Goal: Task Accomplishment & Management: Manage account settings

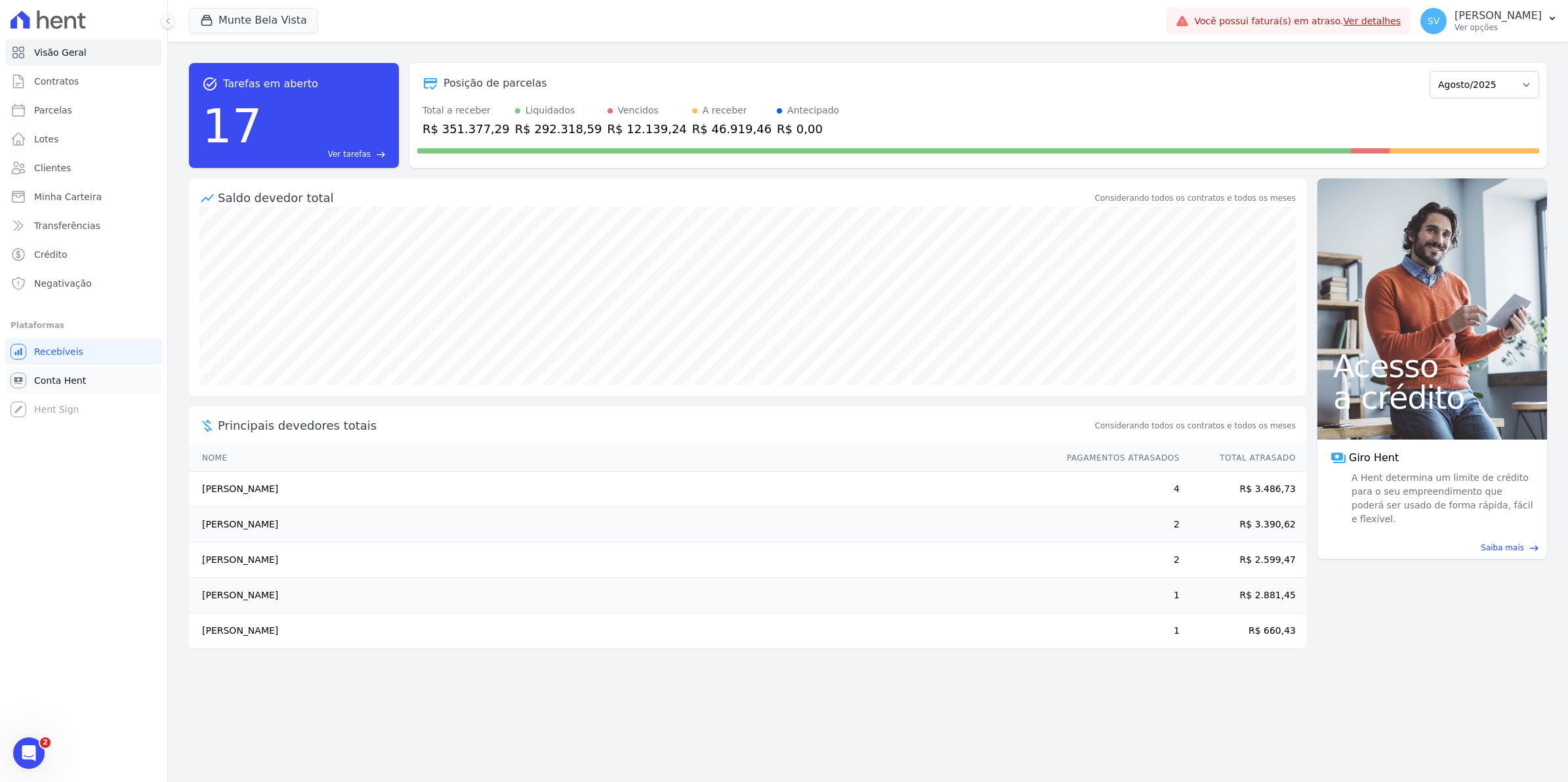
click at [35, 384] on span "Conta Hent" at bounding box center [60, 380] width 52 height 13
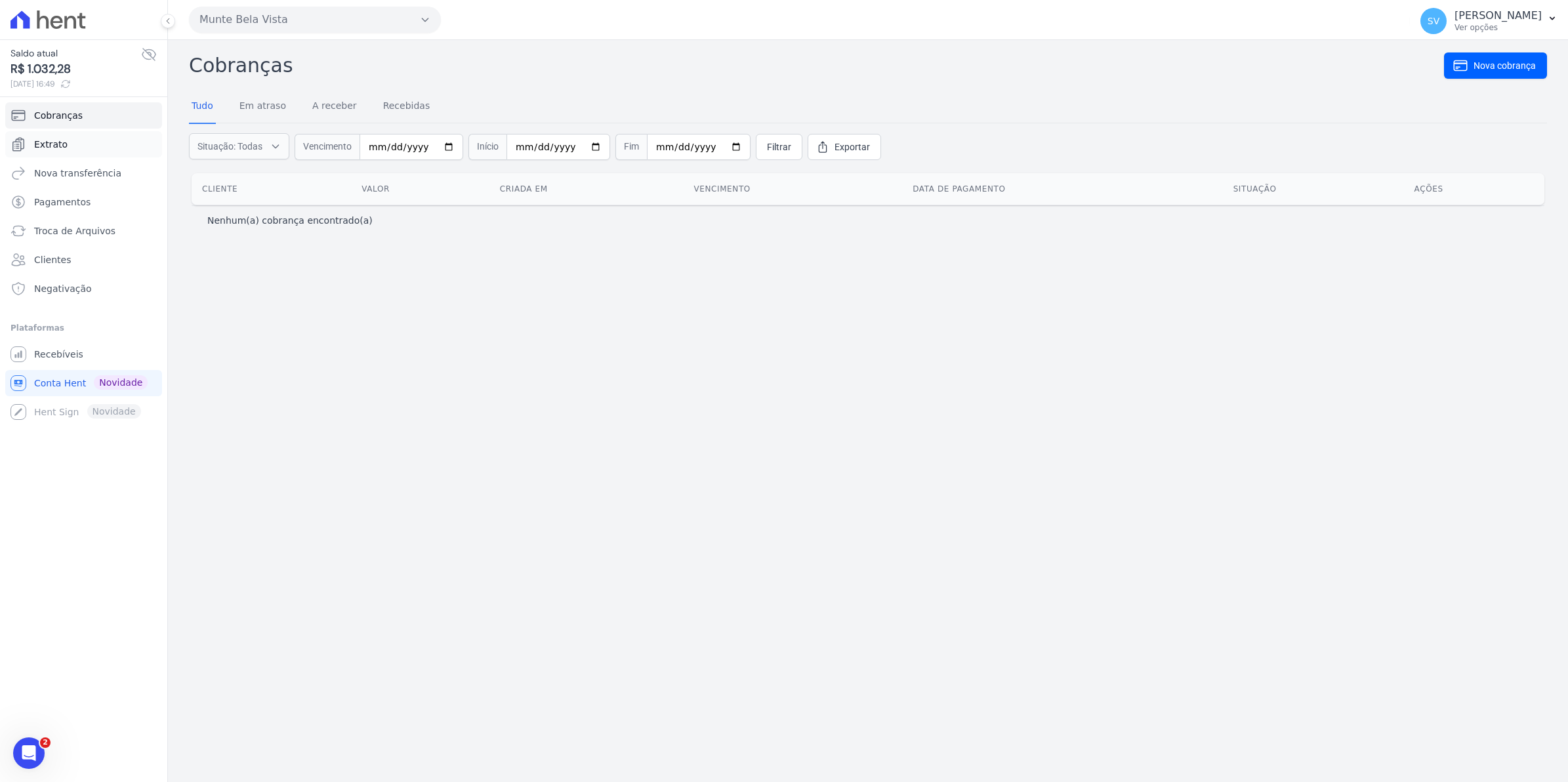
click at [57, 145] on span "Extrato" at bounding box center [51, 144] width 34 height 13
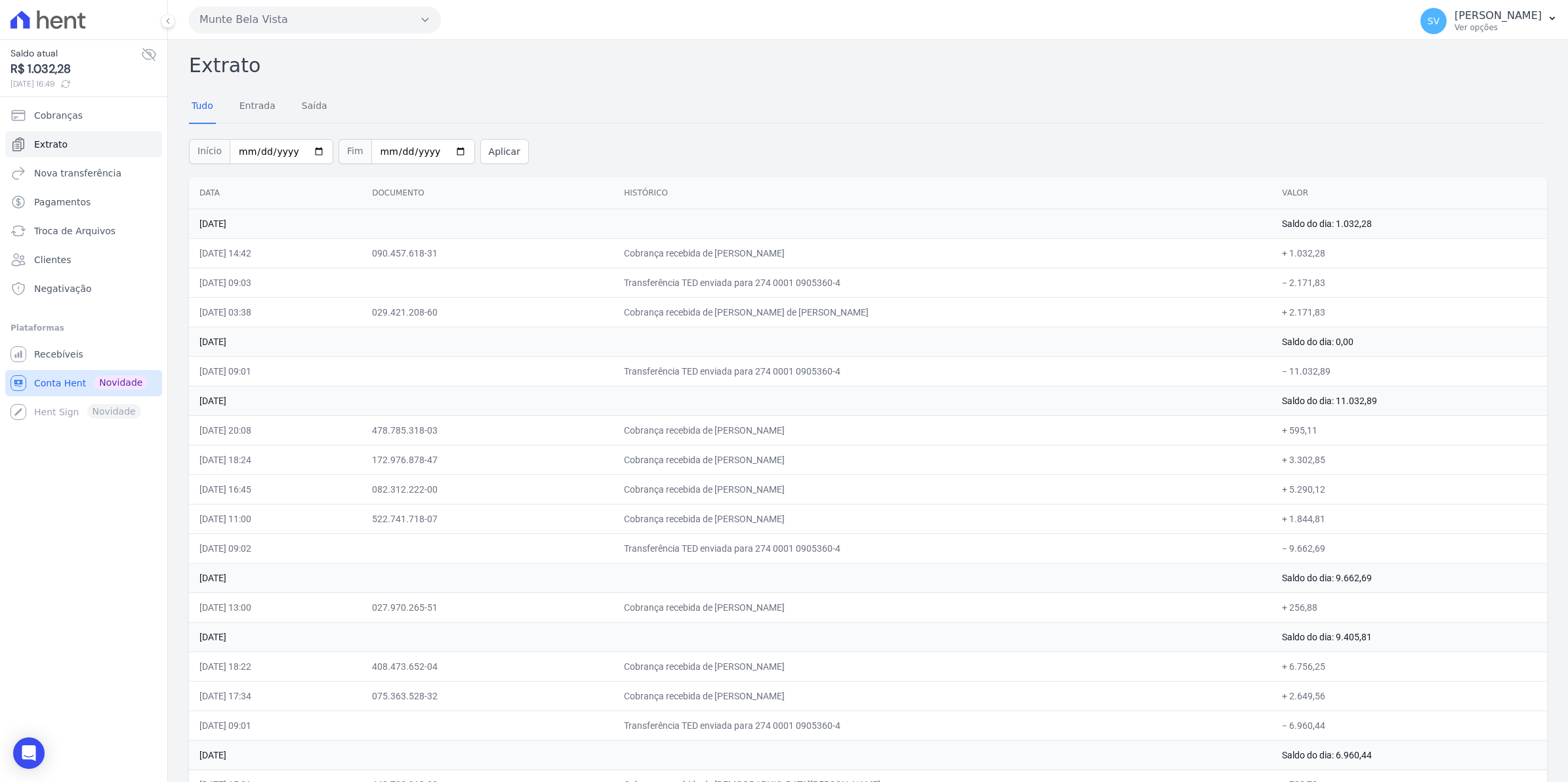
click at [50, 378] on span "Conta Hent" at bounding box center [60, 382] width 52 height 13
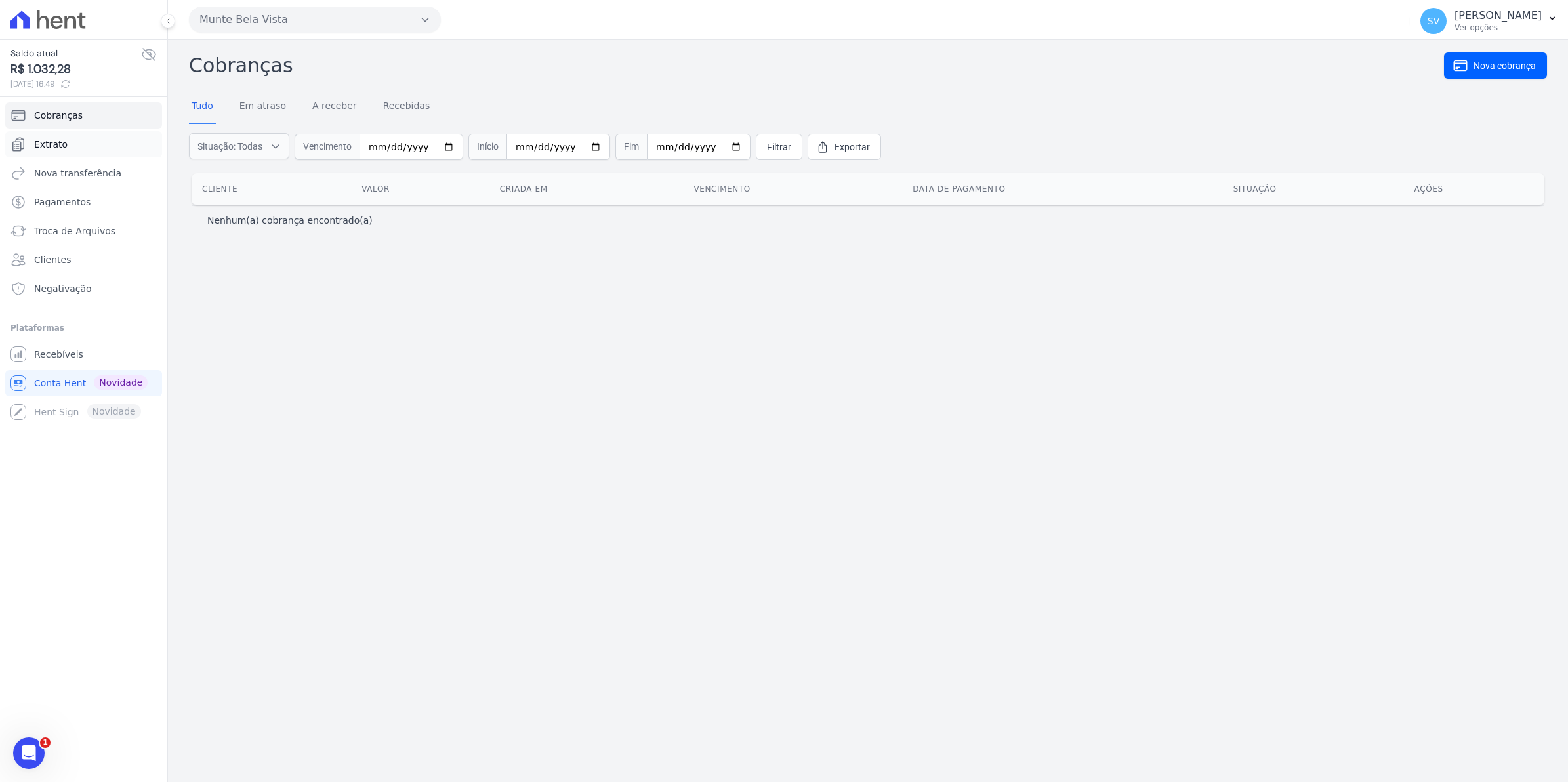
click at [51, 139] on span "Extrato" at bounding box center [51, 144] width 34 height 13
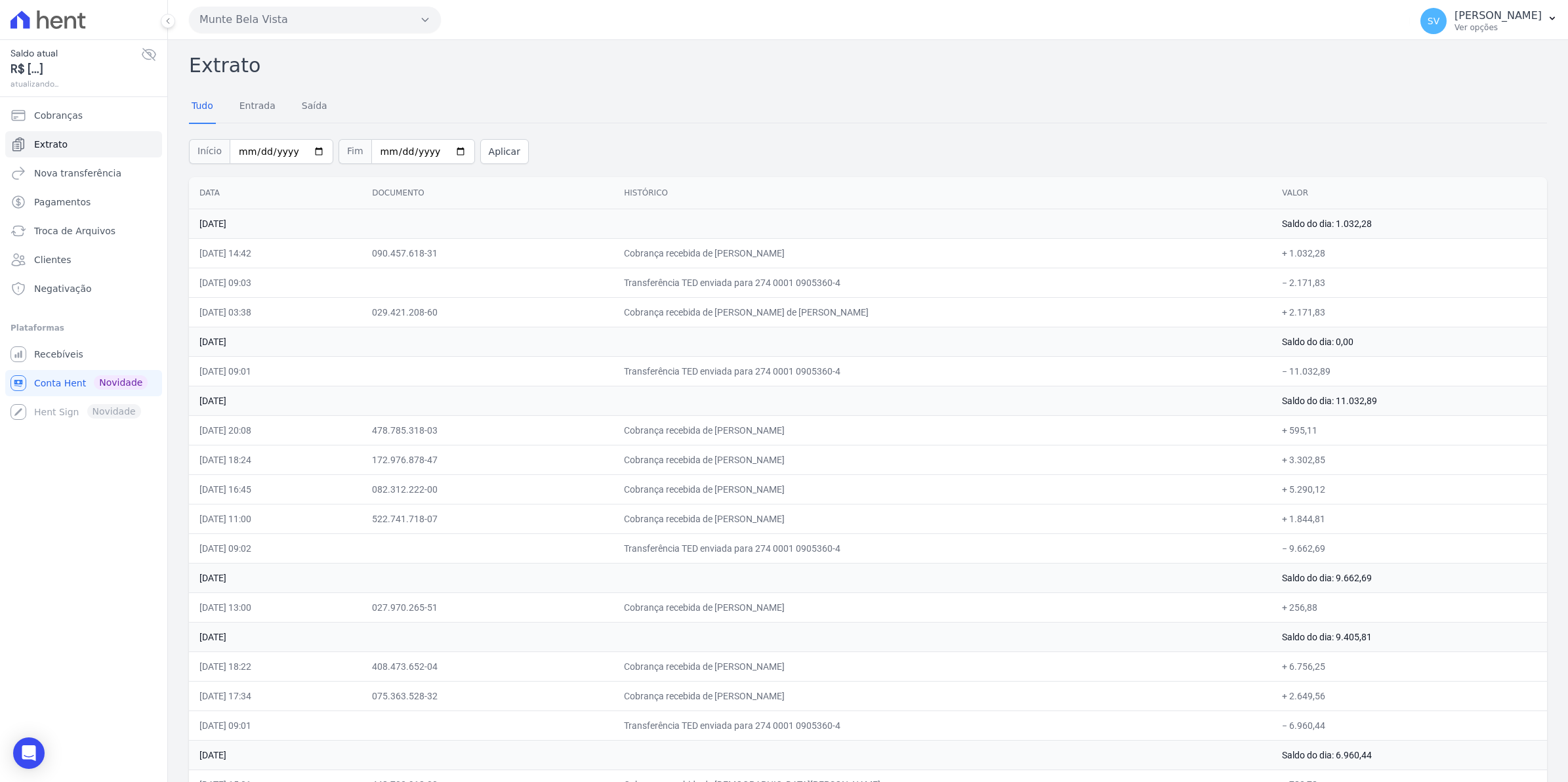
click at [67, 361] on span "Recebíveis" at bounding box center [59, 354] width 49 height 13
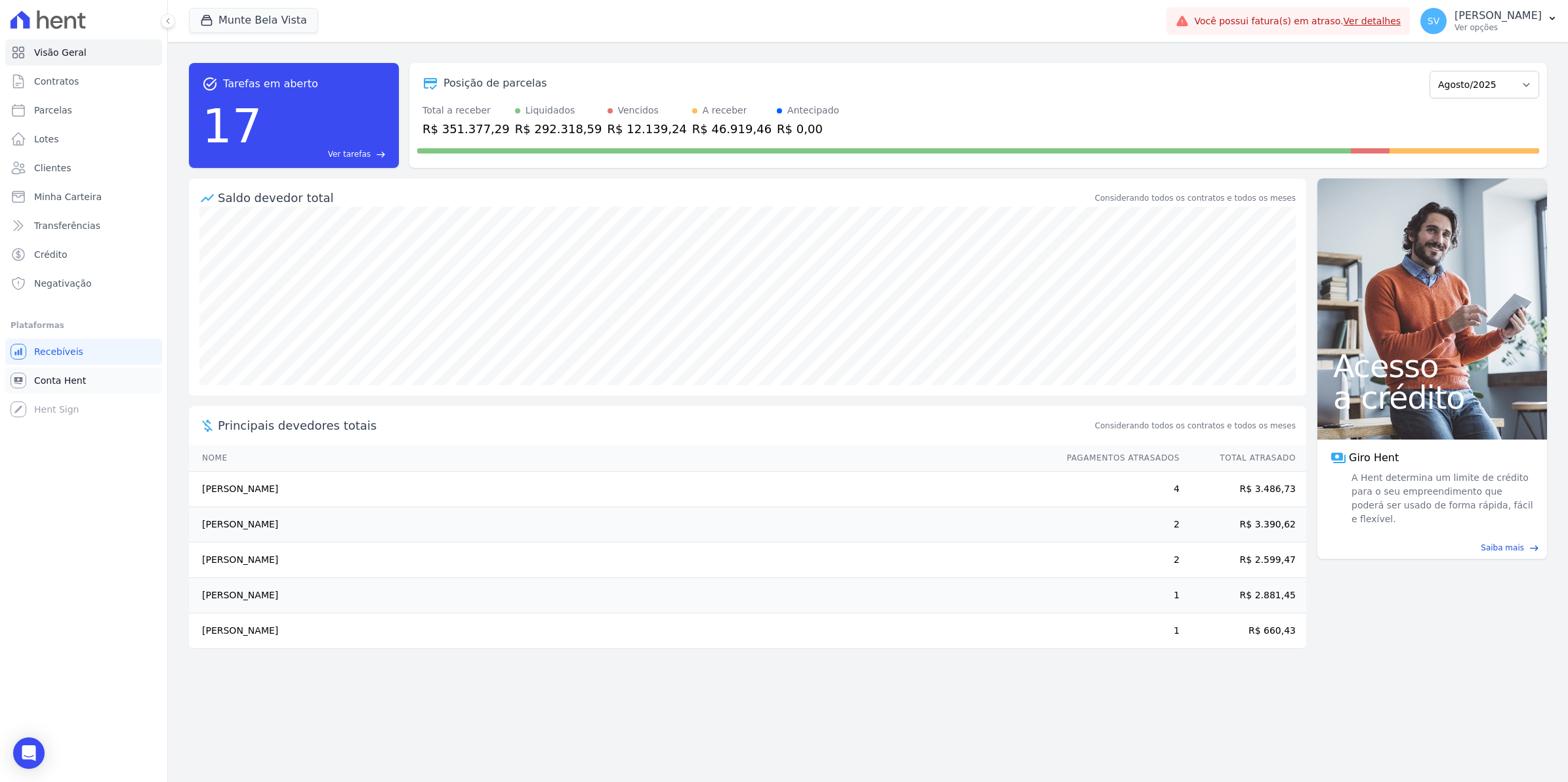
click at [43, 372] on link "Conta Hent" at bounding box center [84, 381] width 157 height 26
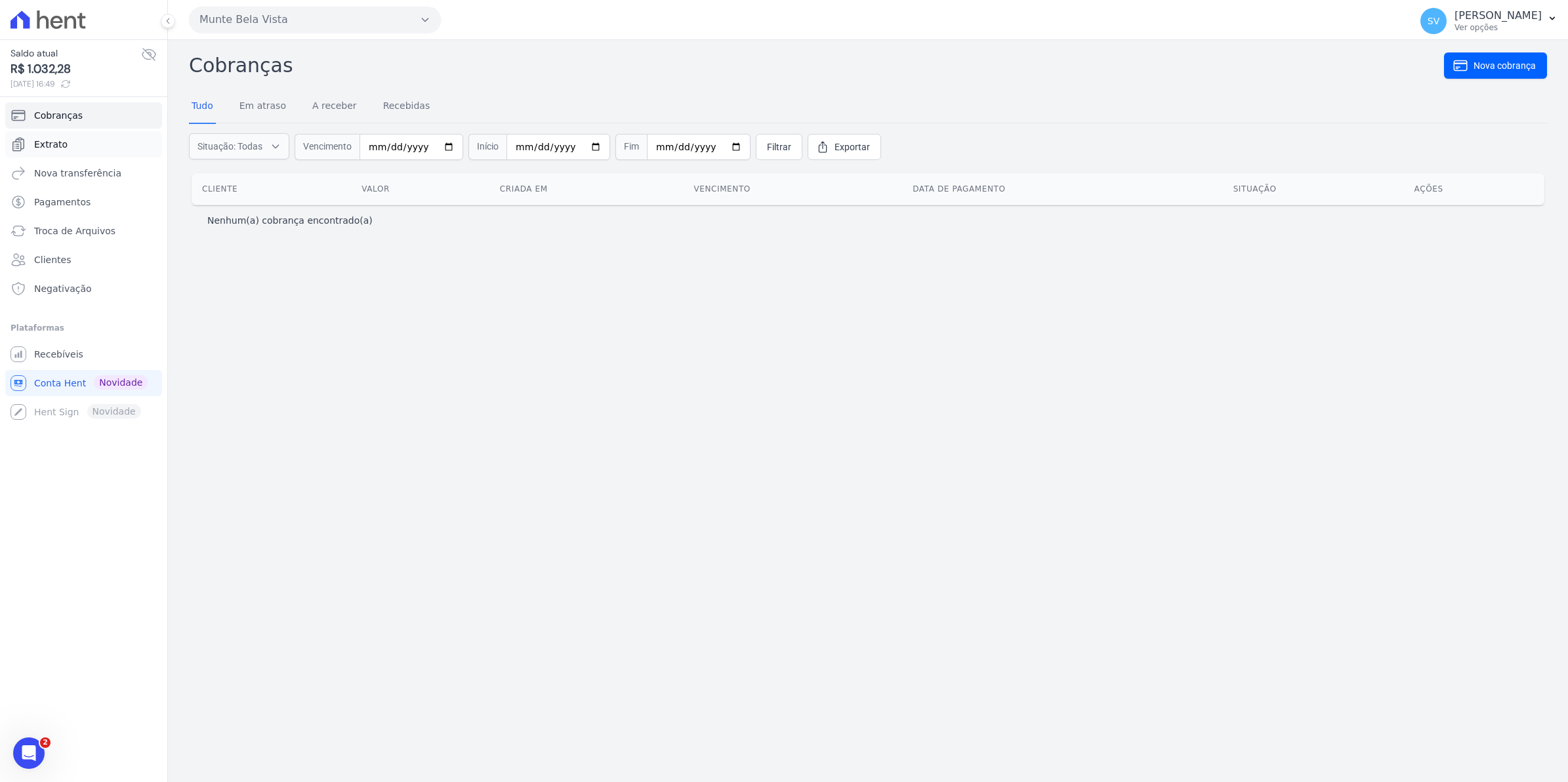
click at [63, 141] on span "Extrato" at bounding box center [51, 144] width 34 height 13
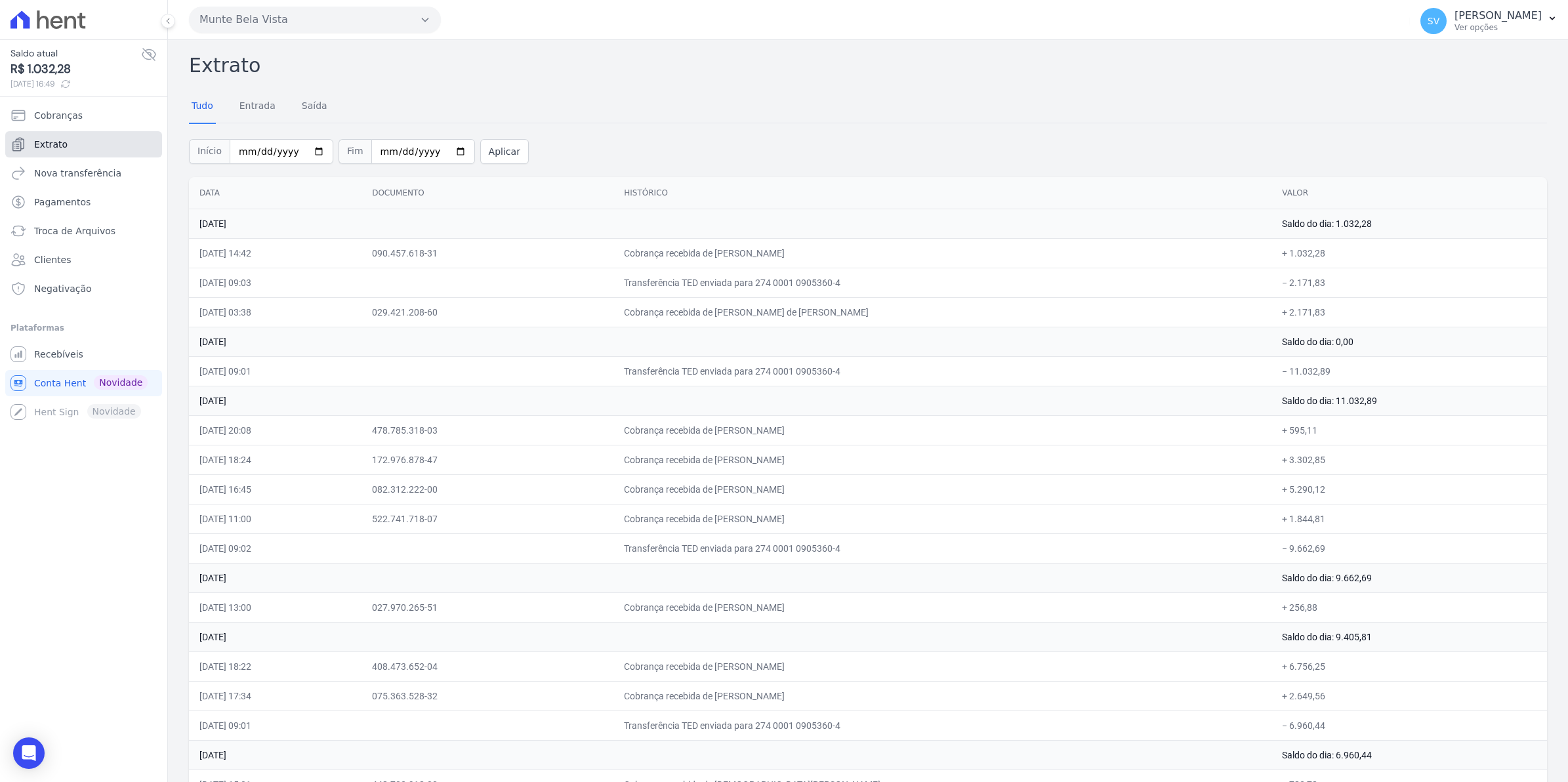
click at [43, 139] on span "Extrato" at bounding box center [51, 144] width 34 height 13
